Goal: Task Accomplishment & Management: Use online tool/utility

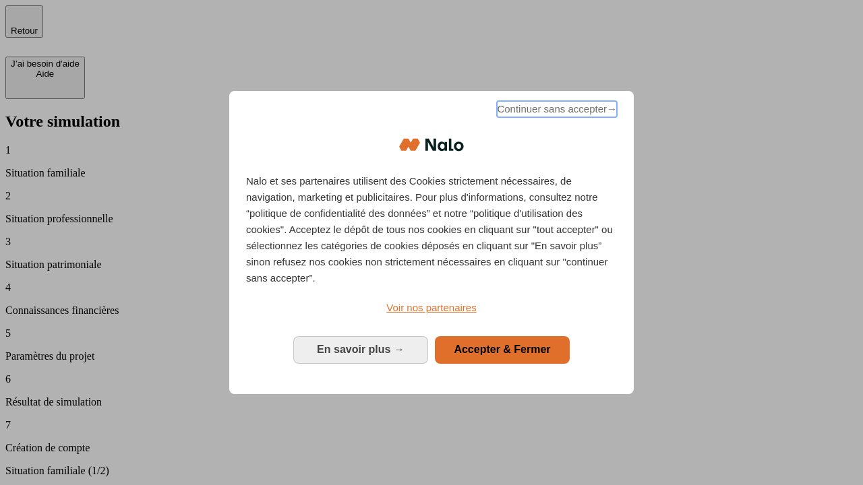
click at [555, 111] on span "Continuer sans accepter →" at bounding box center [557, 109] width 120 height 16
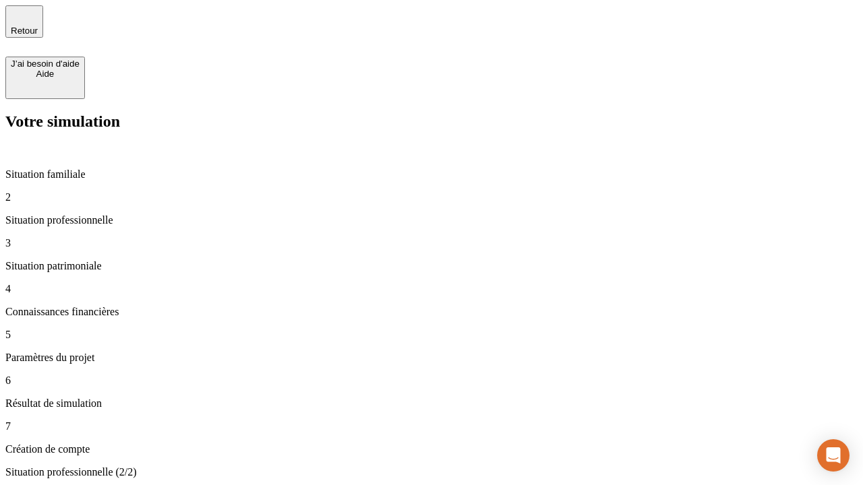
type input "70 000"
type input "1 000"
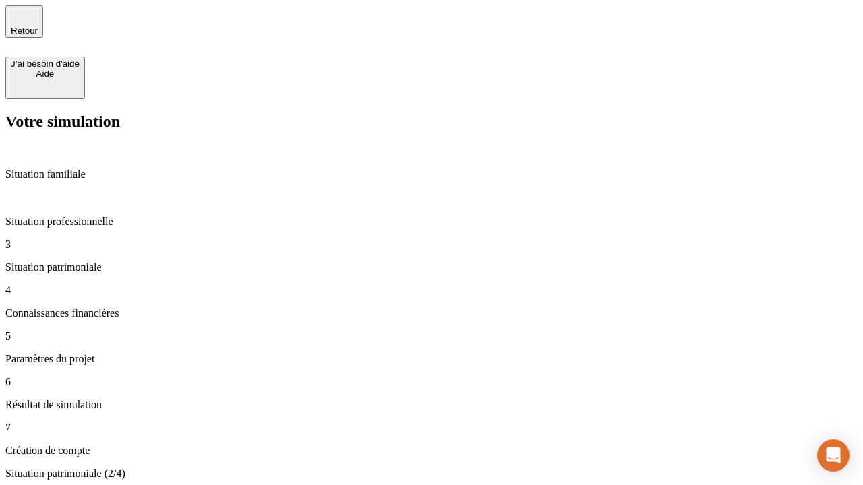
type input "800"
type input "6"
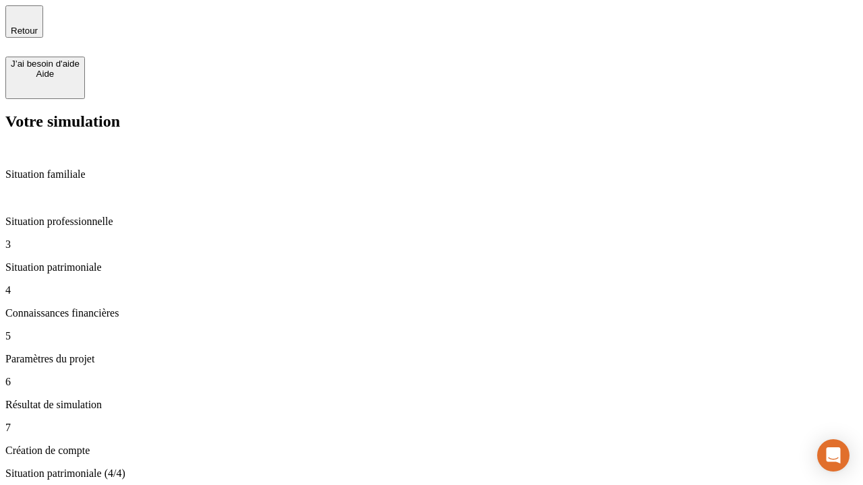
type input "400"
type input "3"
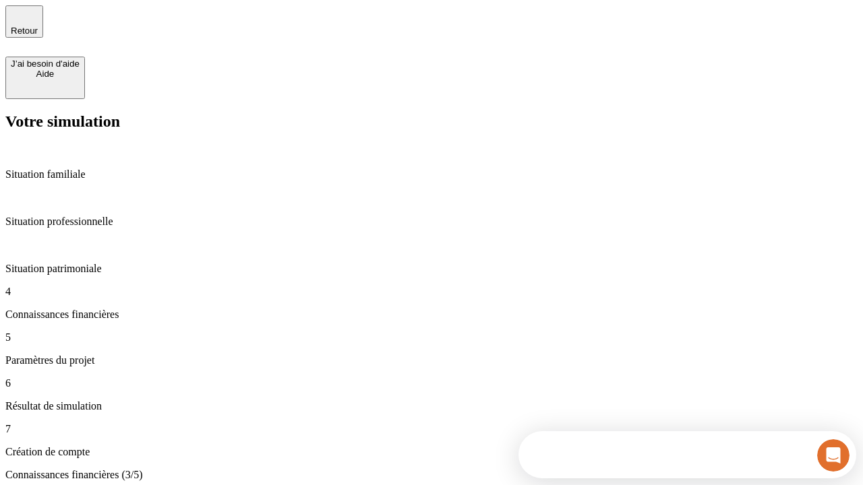
scroll to position [12, 0]
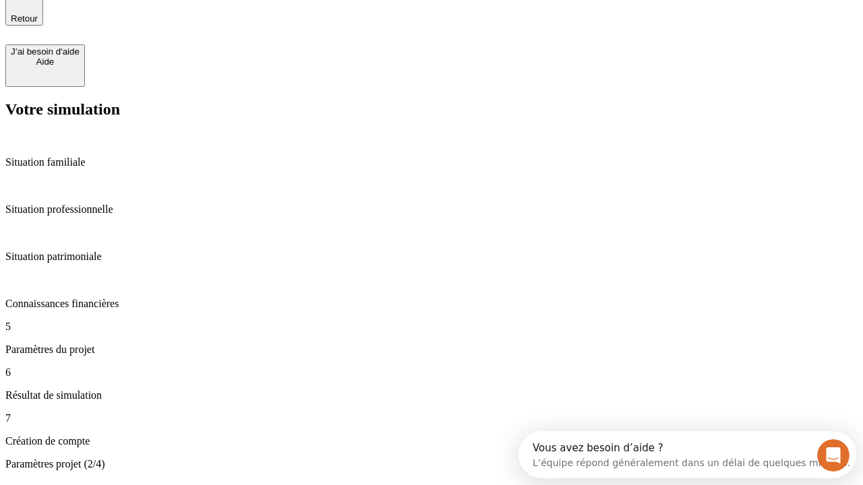
type input "35"
type input "500"
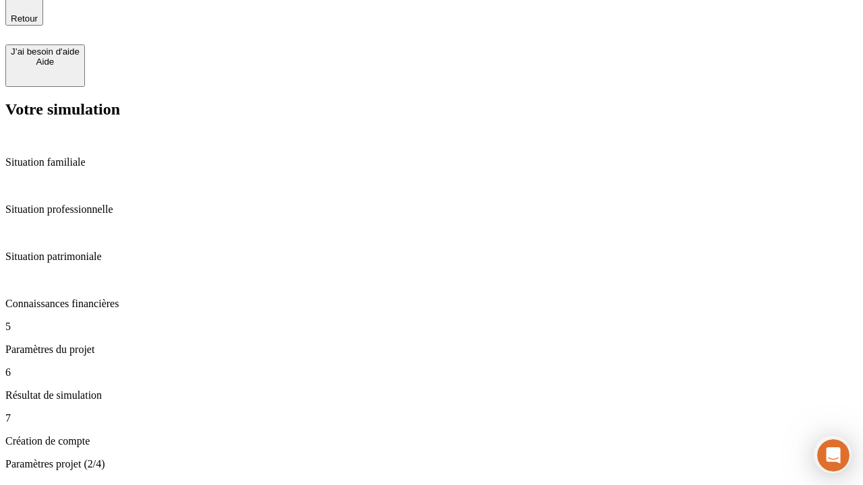
type input "640"
